Goal: Transaction & Acquisition: Obtain resource

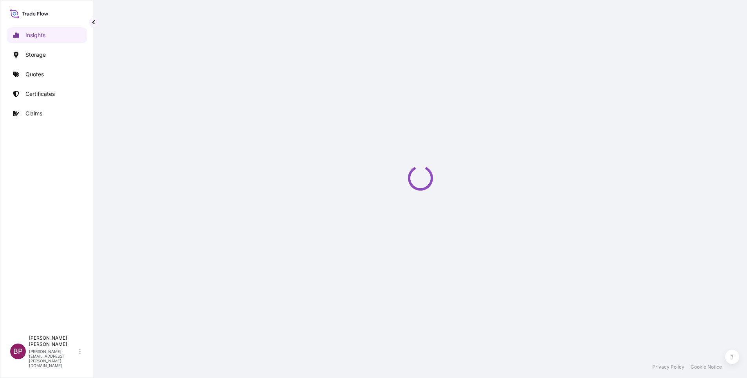
select select "2025"
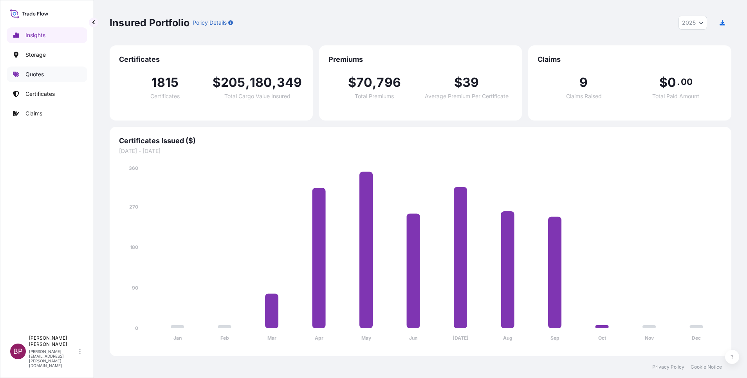
click at [44, 76] on link "Quotes" at bounding box center [47, 75] width 81 height 16
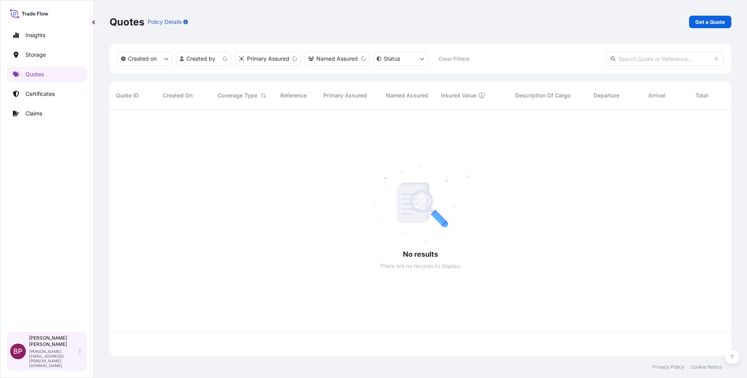
scroll to position [242, 613]
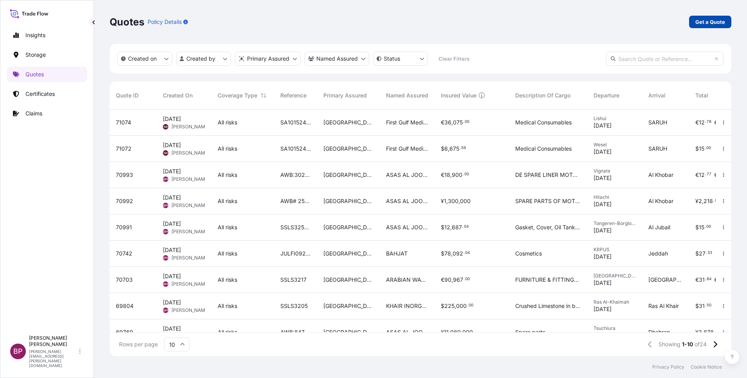
click at [705, 20] on p "Get a Quote" at bounding box center [710, 22] width 30 height 8
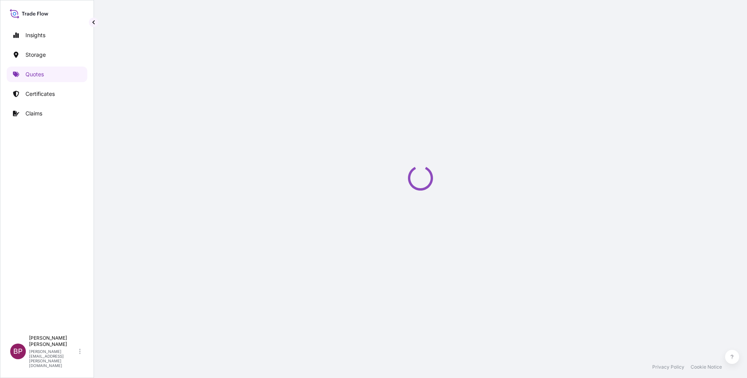
select select "Water"
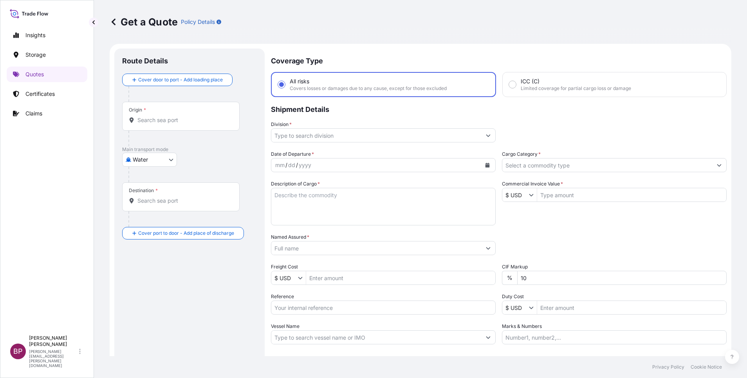
scroll to position [13, 0]
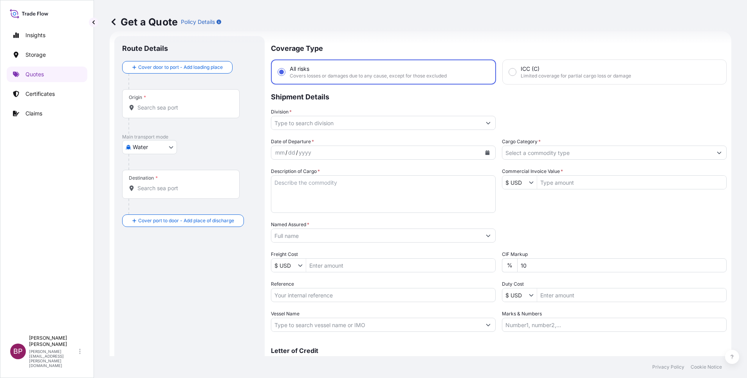
click at [317, 234] on input "Named Assured *" at bounding box center [376, 236] width 210 height 14
paste input "BATTERJEE FACTORY FOR BASIC PLASTIC MATERIALS"
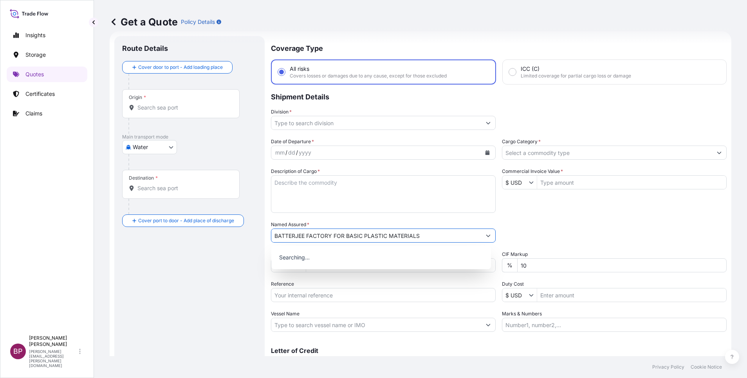
type input "BATTERJEE FACTORY FOR BASIC PLASTIC MATERIALS"
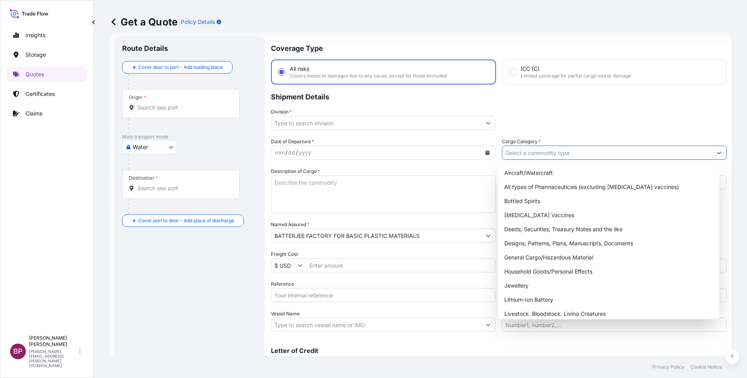
click at [678, 151] on input "Cargo Category *" at bounding box center [607, 153] width 210 height 14
click at [554, 260] on div "General Cargo/Hazardous Material" at bounding box center [608, 258] width 215 height 14
type input "General Cargo/Hazardous Material"
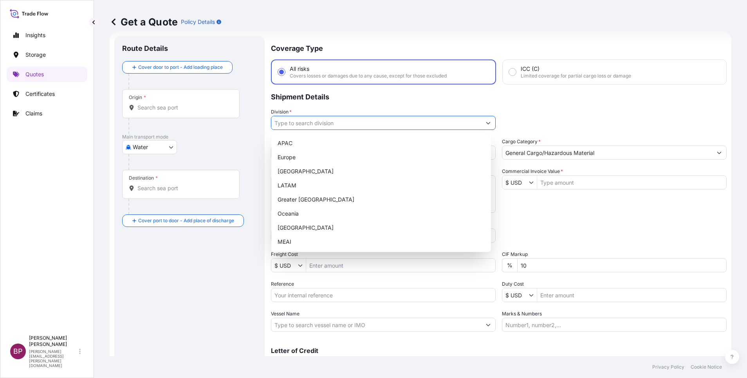
click at [481, 121] on button "Show suggestions" at bounding box center [488, 123] width 14 height 14
click at [334, 239] on div "MEAI" at bounding box center [380, 242] width 213 height 14
type input "MEAI"
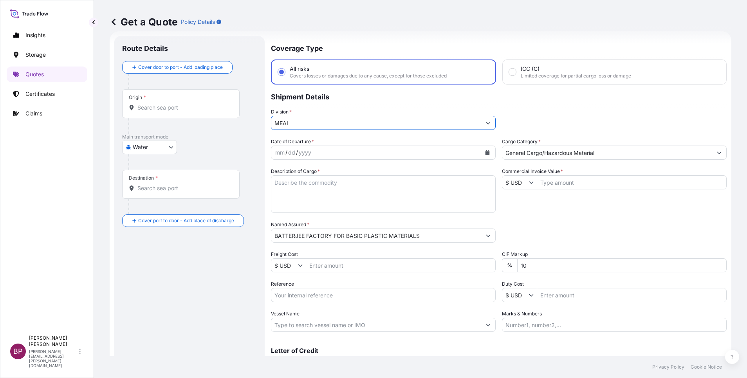
drag, startPoint x: 562, startPoint y: 183, endPoint x: 541, endPoint y: 245, distance: 65.4
click at [559, 183] on input "Commercial Invoice Value *" at bounding box center [631, 182] width 189 height 14
paste input "201855"
type input "201,855"
drag, startPoint x: 526, startPoint y: 267, endPoint x: 476, endPoint y: 260, distance: 50.3
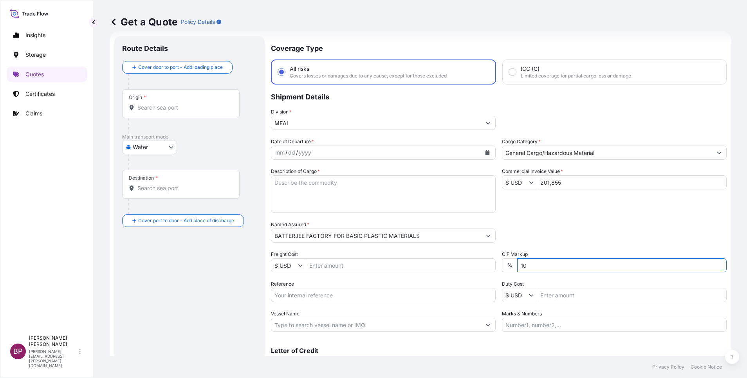
click at [476, 260] on div "Date of Departure * mm / dd / yyyy Cargo Category * General Cargo/Hazardous Mat…" at bounding box center [499, 235] width 456 height 194
type input "0"
click at [485, 152] on button "Calendar" at bounding box center [487, 152] width 13 height 13
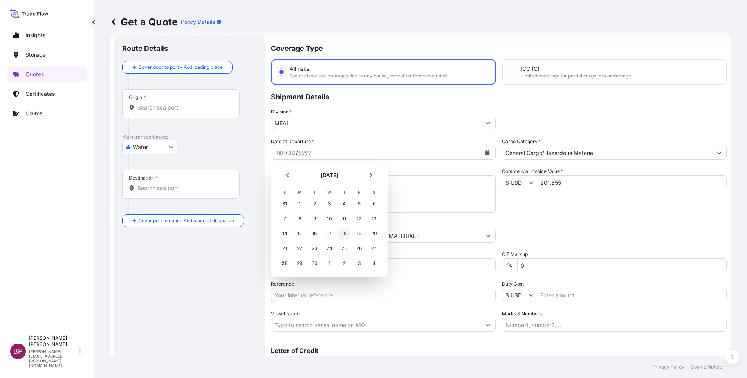
click at [347, 236] on div "18" at bounding box center [344, 234] width 14 height 14
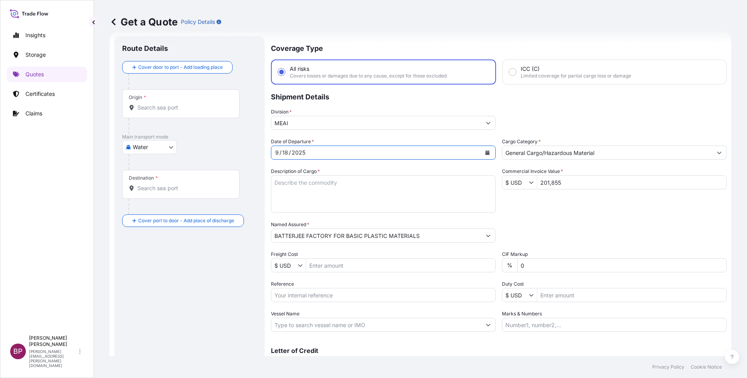
click at [364, 197] on textarea "Description of Cargo *" at bounding box center [383, 194] width 225 height 38
paste textarea "POLYETHYLENE LINEAIRE BASSE DENSITE SAUDENE LLD 2505 GREEN POWDER"
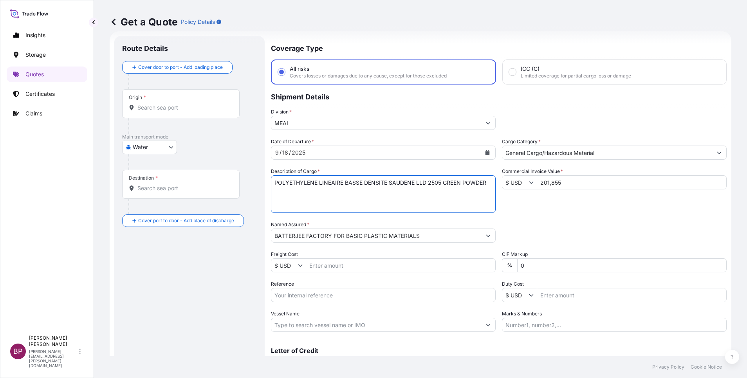
type textarea "POLYETHYLENE LINEAIRE BASSE DENSITE SAUDENE LLD 2505 GREEN POWDER"
drag, startPoint x: 305, startPoint y: 296, endPoint x: 313, endPoint y: 299, distance: 9.3
click at [304, 296] on input "Reference" at bounding box center [383, 295] width 225 height 14
paste input "MEDUFF171252"
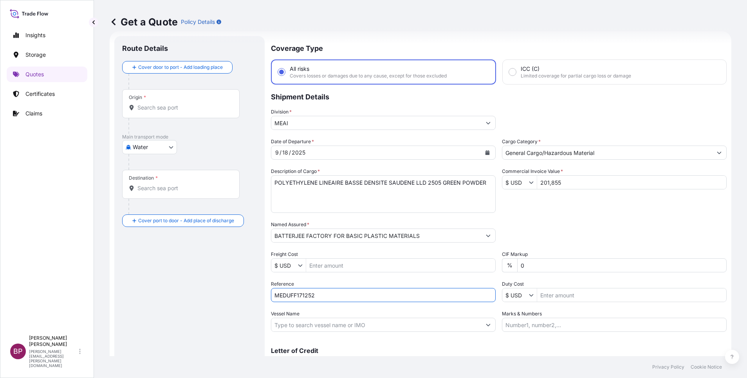
type input "MEDUFF171252"
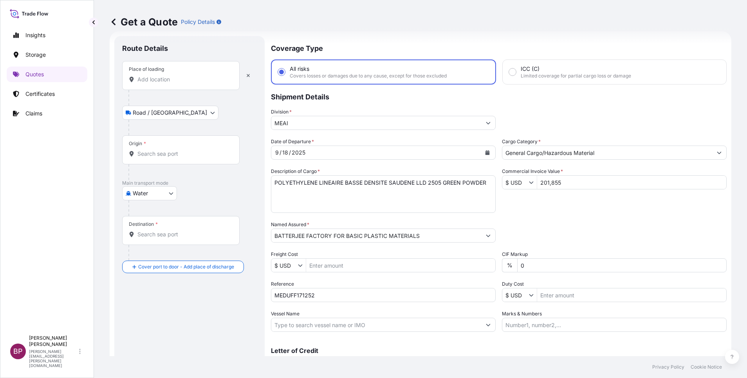
click at [162, 81] on input "Place of loading" at bounding box center [183, 80] width 92 height 8
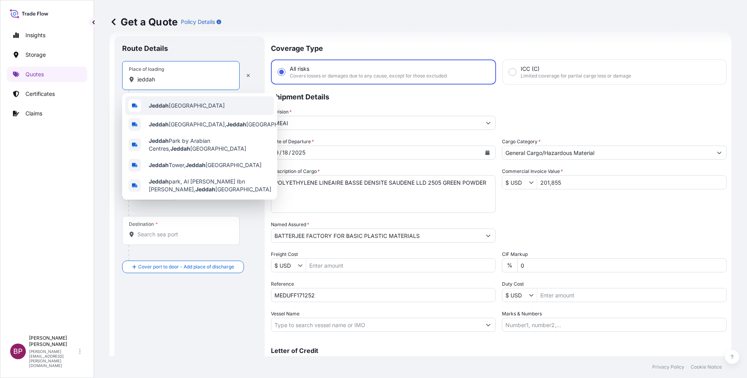
click at [182, 108] on span "Jeddah [GEOGRAPHIC_DATA]" at bounding box center [187, 106] width 76 height 8
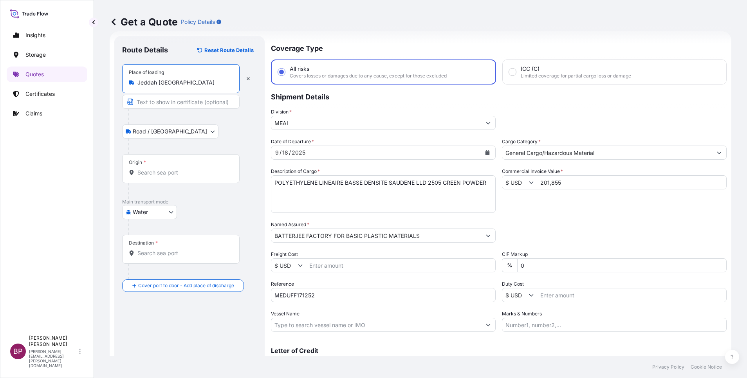
type input "Jeddah [GEOGRAPHIC_DATA]"
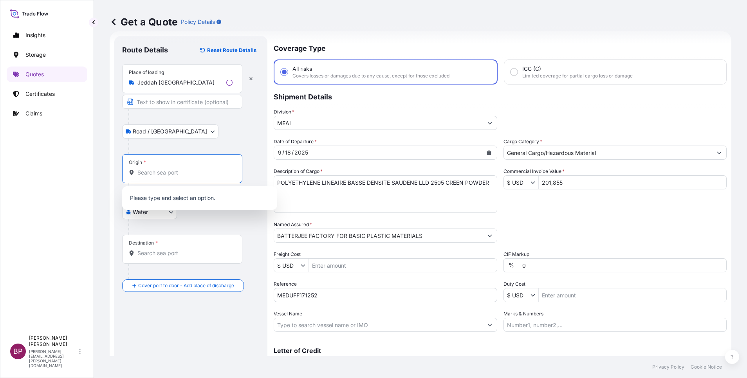
click at [171, 172] on input "Origin *" at bounding box center [184, 173] width 95 height 8
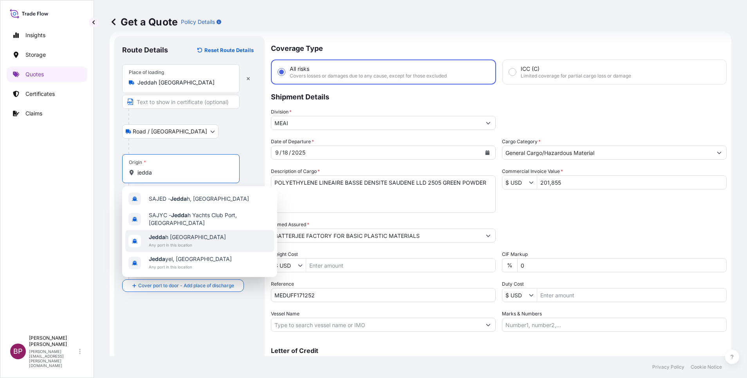
click at [200, 243] on span "Any port in this location" at bounding box center [187, 245] width 77 height 8
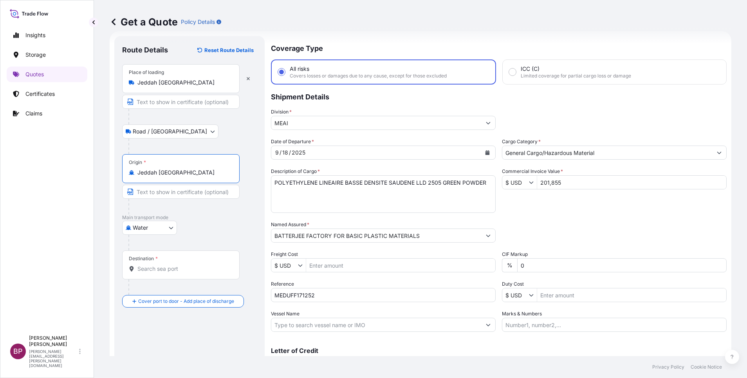
type input "Jeddah [GEOGRAPHIC_DATA]"
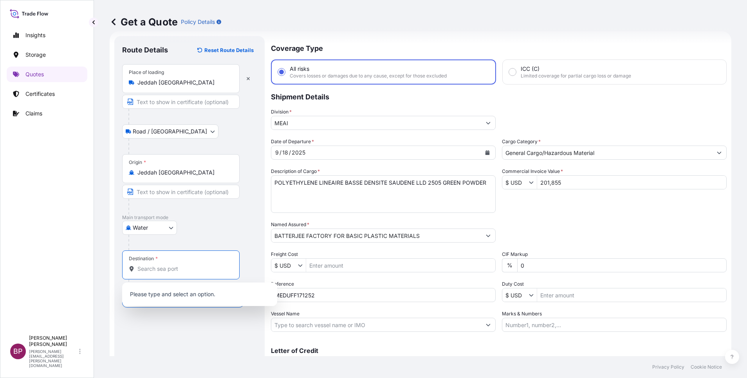
click at [182, 271] on input "Destination *" at bounding box center [183, 269] width 92 height 8
paste input "WALVIS BAY"
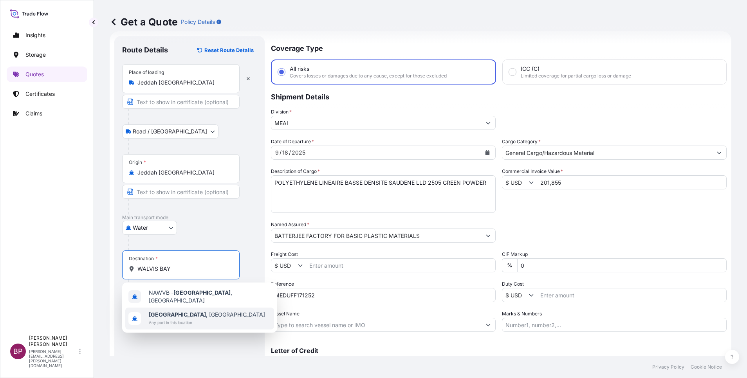
click at [185, 314] on span "[GEOGRAPHIC_DATA] , [GEOGRAPHIC_DATA]" at bounding box center [207, 315] width 116 height 8
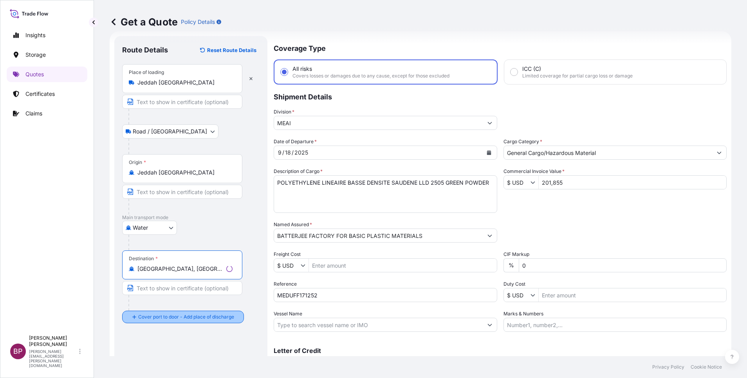
type input "[GEOGRAPHIC_DATA], [GEOGRAPHIC_DATA]"
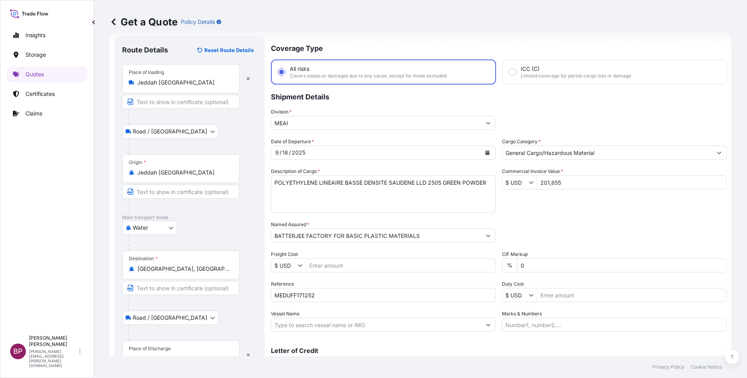
click at [168, 348] on div "Place of Discharge" at bounding box center [150, 349] width 42 height 6
click at [168, 355] on input "Place of Discharge" at bounding box center [183, 359] width 92 height 8
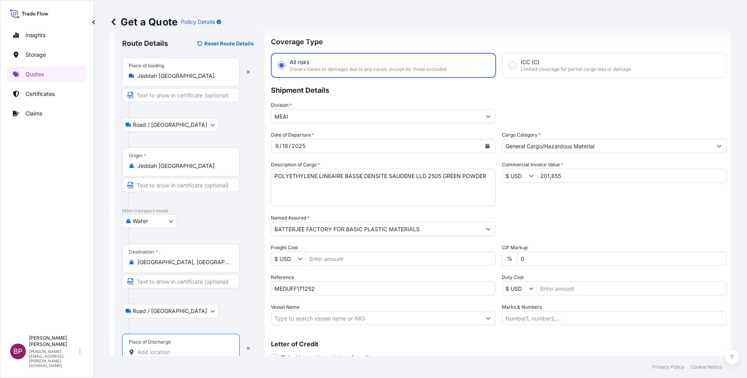
paste input "WALVIS BAY"
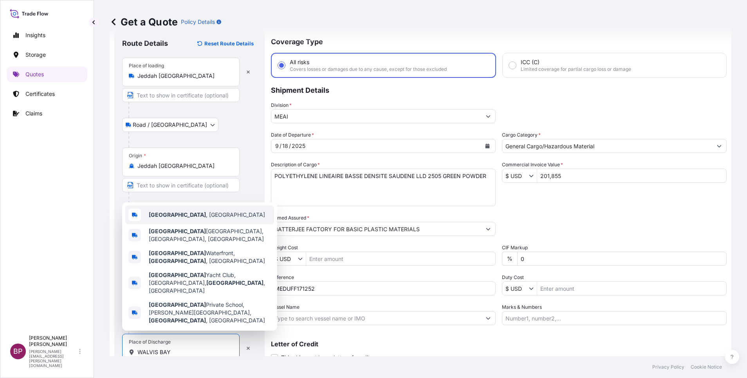
click at [206, 224] on div "[GEOGRAPHIC_DATA] , [GEOGRAPHIC_DATA]" at bounding box center [199, 215] width 149 height 19
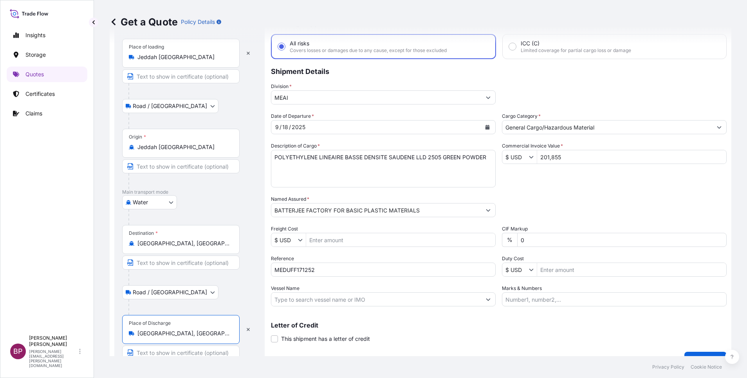
scroll to position [54, 0]
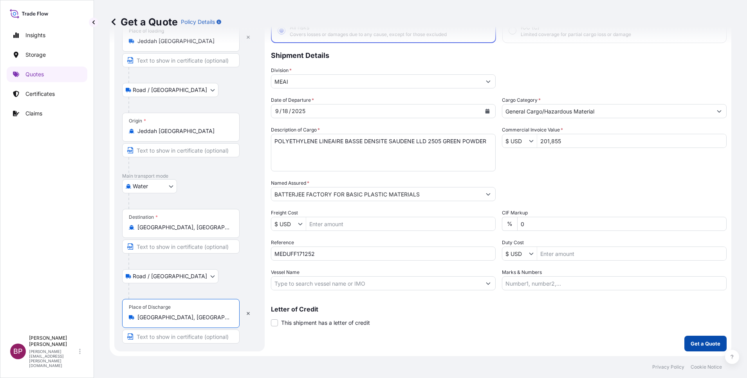
type input "[GEOGRAPHIC_DATA], [GEOGRAPHIC_DATA]"
click at [691, 344] on p "Get a Quote" at bounding box center [706, 344] width 30 height 8
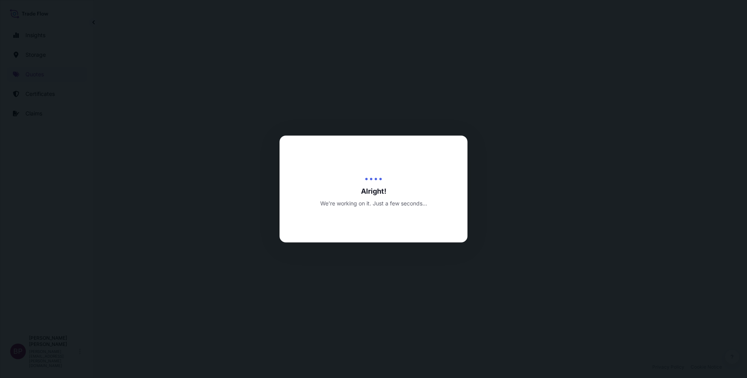
select select "Road / [GEOGRAPHIC_DATA]"
select select "Water"
select select "Road / [GEOGRAPHIC_DATA]"
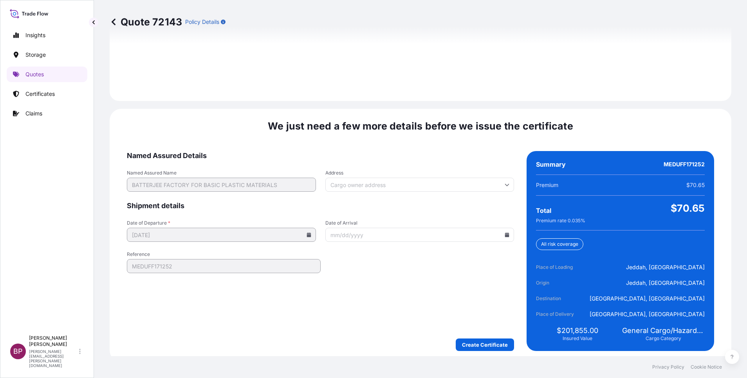
scroll to position [1160, 0]
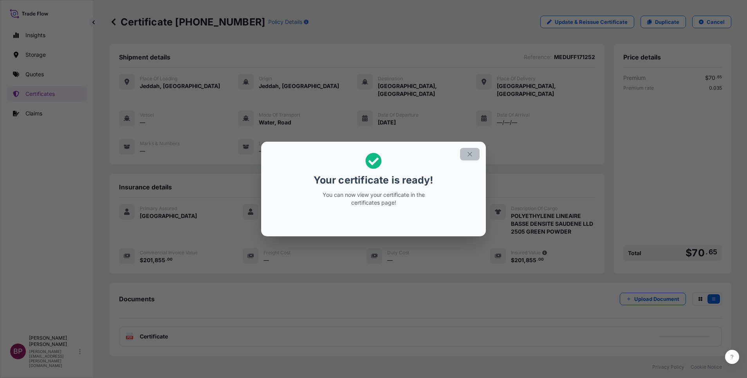
click at [470, 156] on icon "button" at bounding box center [469, 154] width 7 height 7
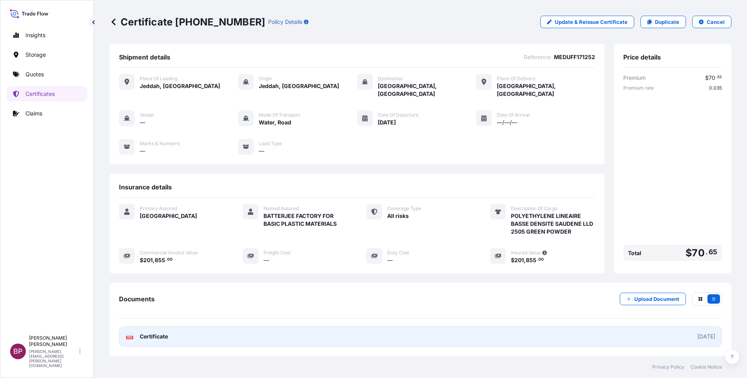
click at [165, 333] on span "Certificate" at bounding box center [154, 337] width 28 height 8
